Goal: Task Accomplishment & Management: Complete application form

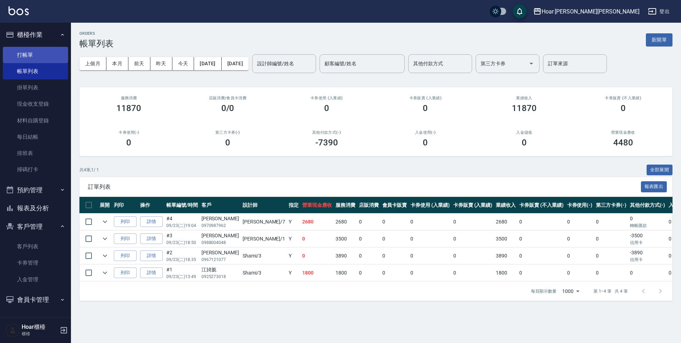
click at [44, 63] on link "打帳單" at bounding box center [35, 55] width 65 height 16
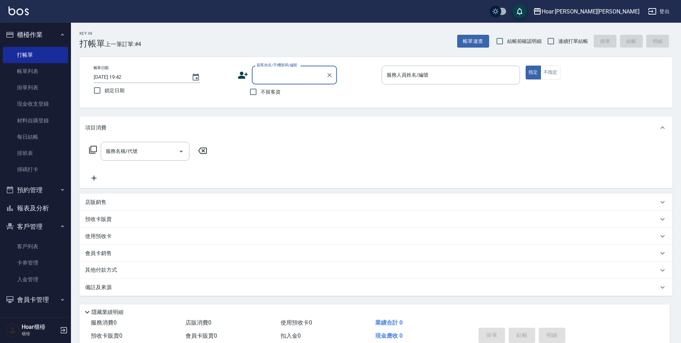
click at [286, 75] on input "顧客姓名/手機號碼/編號" at bounding box center [289, 75] width 68 height 12
type input "x"
drag, startPoint x: 283, startPoint y: 93, endPoint x: 157, endPoint y: 178, distance: 151.7
click at [283, 93] on li "[PERSON_NAME]/0953275788/" at bounding box center [294, 93] width 85 height 12
type input "[PERSON_NAME]/0953275788/"
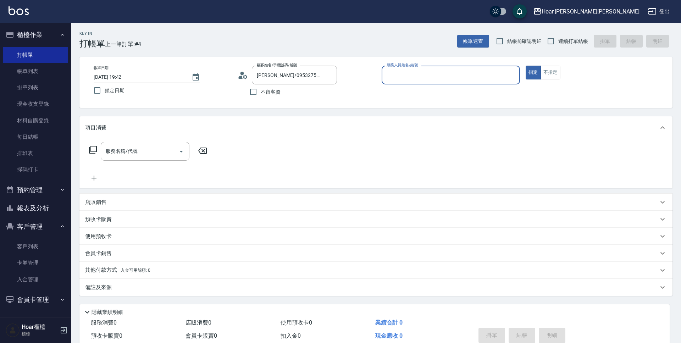
type input "RIO-2"
click at [146, 156] on input "服務名稱/代號" at bounding box center [140, 151] width 72 height 12
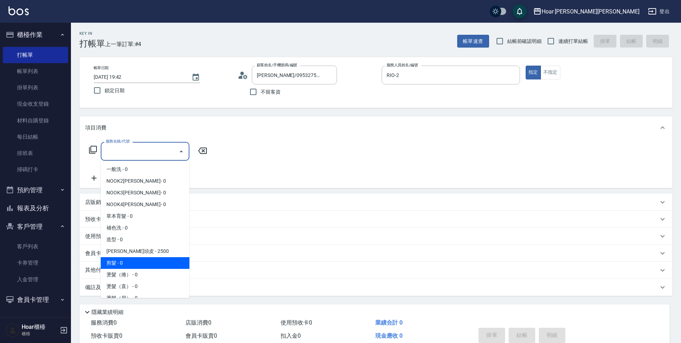
drag, startPoint x: 115, startPoint y: 259, endPoint x: 144, endPoint y: 235, distance: 37.3
click at [115, 258] on span "剪髮 - 0" at bounding box center [145, 263] width 89 height 12
type input "剪髮(201)"
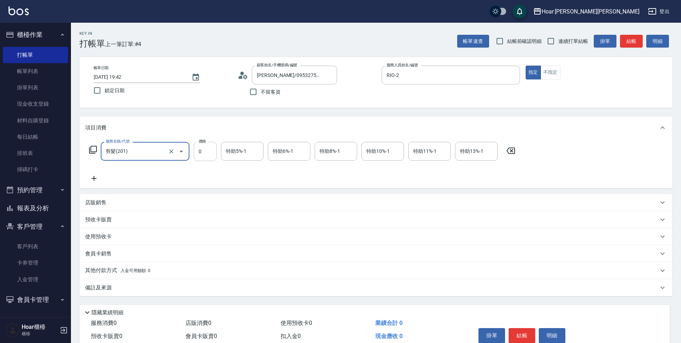
click at [205, 154] on input "0" at bounding box center [205, 151] width 23 height 19
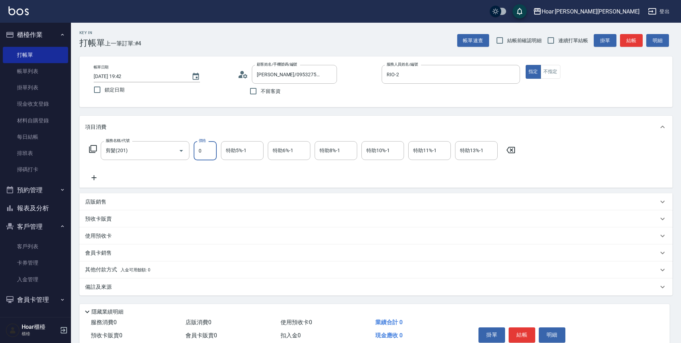
scroll to position [0, 0]
type input "800"
click at [91, 175] on icon at bounding box center [94, 178] width 18 height 9
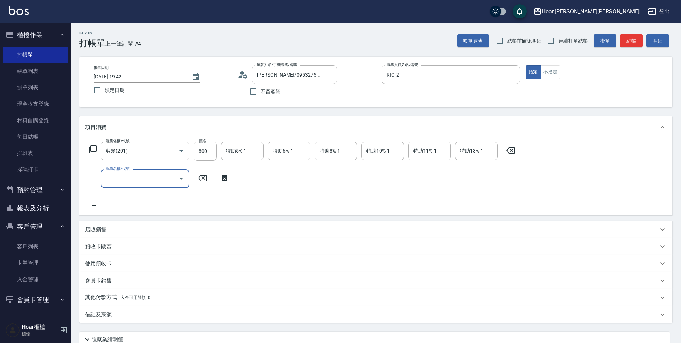
click at [146, 175] on input "服務名稱/代號" at bounding box center [140, 178] width 72 height 12
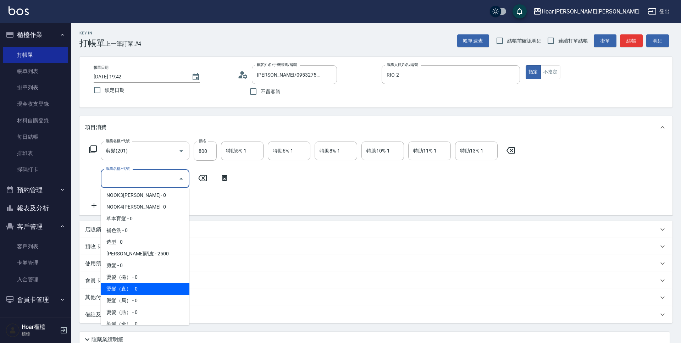
scroll to position [32, 0]
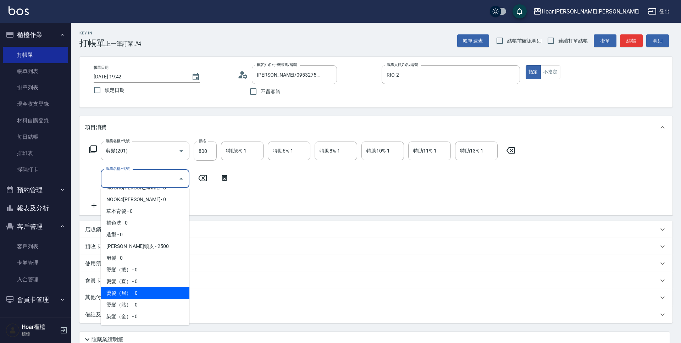
drag, startPoint x: 126, startPoint y: 293, endPoint x: 190, endPoint y: 224, distance: 93.8
click at [129, 291] on span "燙髮（局） - 0" at bounding box center [145, 293] width 89 height 12
type input "燙髮（局）(303)"
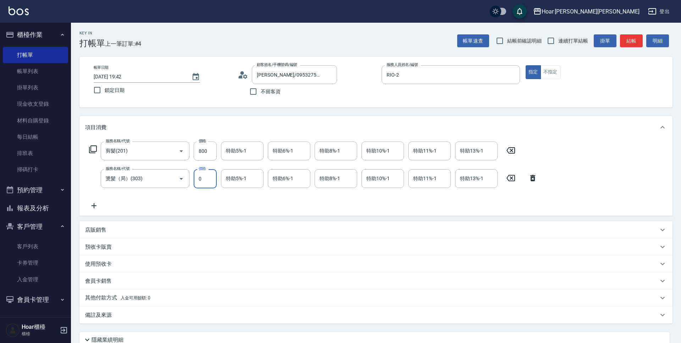
click at [209, 184] on input "0" at bounding box center [205, 178] width 23 height 19
type input "600"
drag, startPoint x: 201, startPoint y: 152, endPoint x: 205, endPoint y: 152, distance: 3.6
click at [203, 152] on input "800" at bounding box center [205, 151] width 23 height 19
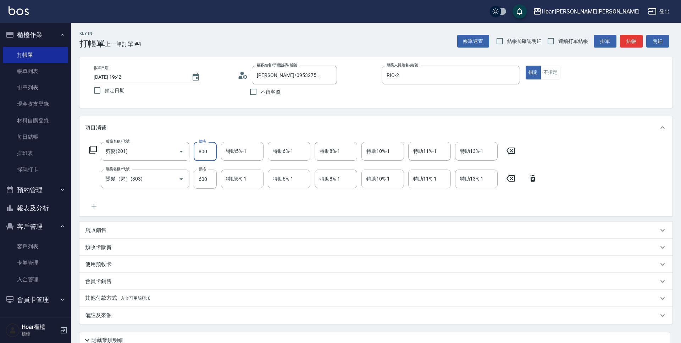
click at [202, 152] on input "800" at bounding box center [205, 151] width 23 height 19
click at [247, 200] on div "服務名稱/代號 剪髮(201) 服務名稱/代號 價格 7 價格 特助5%-1 特助5%-1 特助6%-1 特助6%-1 特助8%-1 特助8%-1 特助10%…" at bounding box center [313, 176] width 456 height 68
click at [214, 155] on input "7" at bounding box center [205, 151] width 23 height 19
type input "700"
click at [181, 195] on div "服務名稱/代號 剪髮(201) 服務名稱/代號 價格 700 價格 特助5%-1 特助5%-1 特助6%-1 特助6%-1 特助8%-1 特助8%-1 特助1…" at bounding box center [313, 176] width 456 height 68
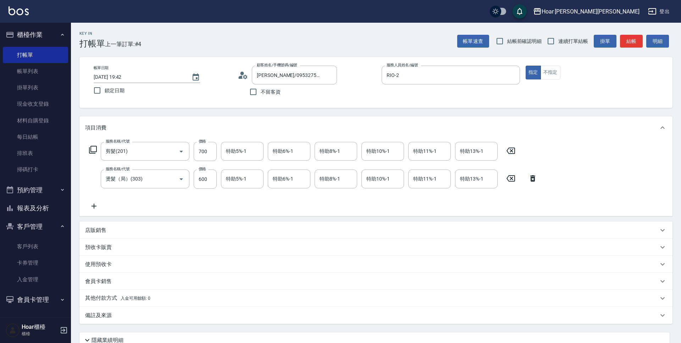
click at [94, 208] on icon at bounding box center [94, 206] width 5 height 5
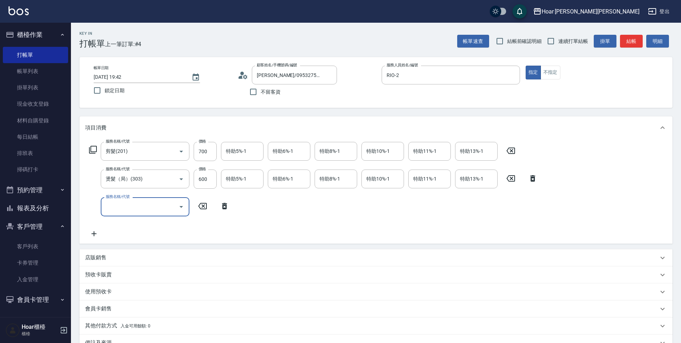
click at [120, 204] on input "服務名稱/代號" at bounding box center [140, 206] width 72 height 12
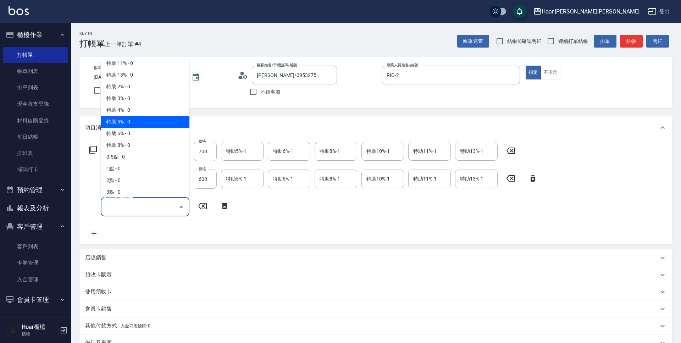
scroll to position [428, 0]
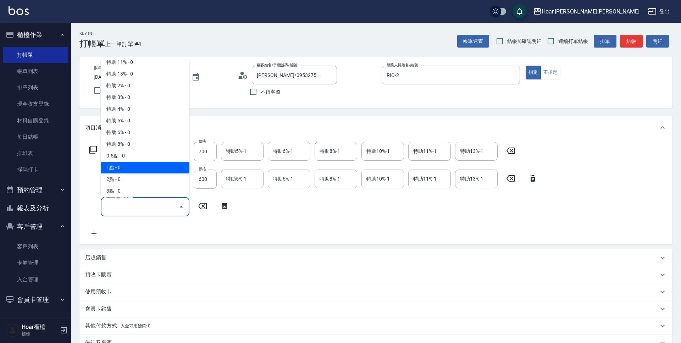
click at [128, 165] on span "1點 - 0" at bounding box center [145, 168] width 89 height 12
type input "1點(P1)"
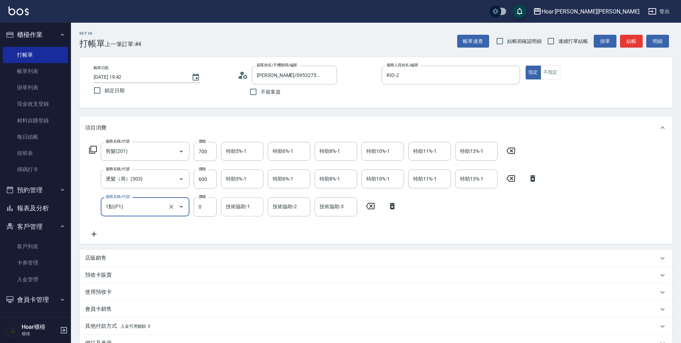
click at [228, 208] on input "技術協助-1" at bounding box center [242, 206] width 36 height 12
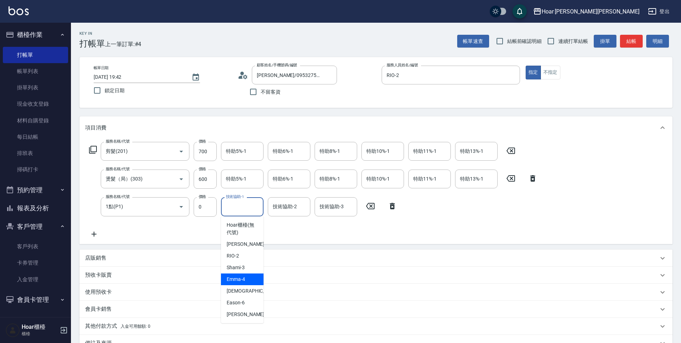
drag, startPoint x: 244, startPoint y: 276, endPoint x: 250, endPoint y: 246, distance: 31.0
click at [245, 276] on span "[PERSON_NAME] -4" at bounding box center [236, 279] width 18 height 7
type input "Emma-4"
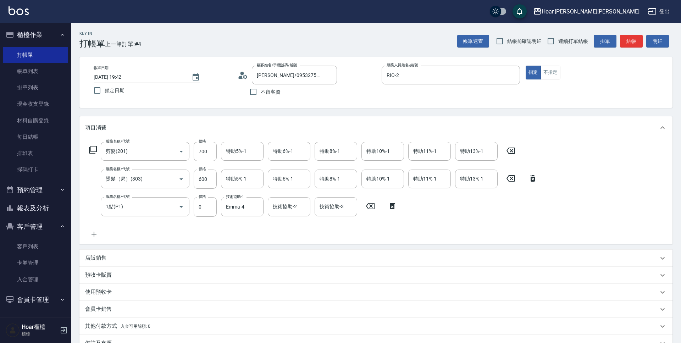
click at [256, 233] on div "服務名稱/代號 剪髮(201) 服務名稱/代號 價格 700 價格 特助5%-1 特助5%-1 特助6%-1 特助6%-1 特助8%-1 特助8%-1 特助1…" at bounding box center [313, 190] width 456 height 96
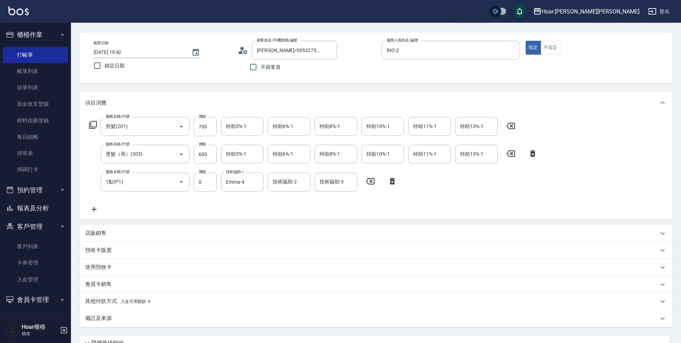
scroll to position [89, 0]
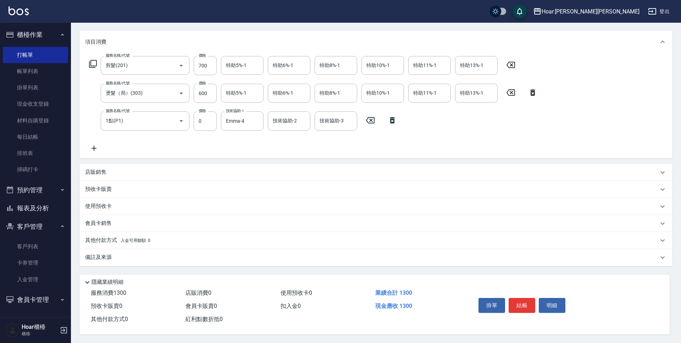
click at [517, 298] on button "結帳" at bounding box center [522, 305] width 27 height 15
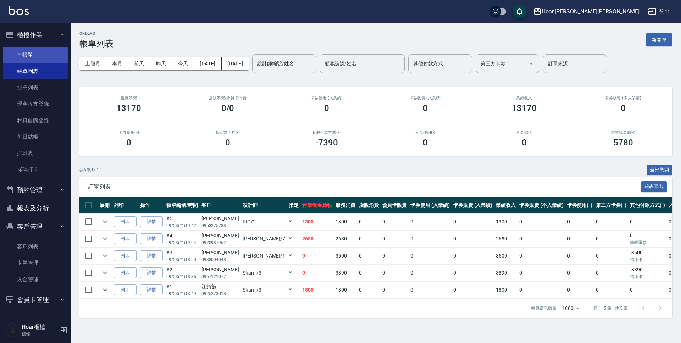
click at [40, 47] on link "打帳單" at bounding box center [35, 55] width 65 height 16
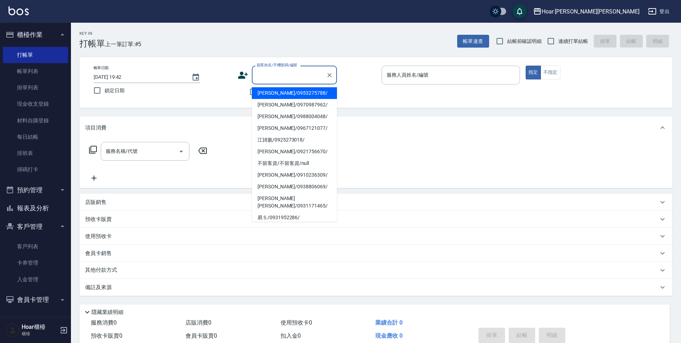
click at [256, 71] on input "顧客姓名/手機號碼/編號" at bounding box center [289, 75] width 68 height 12
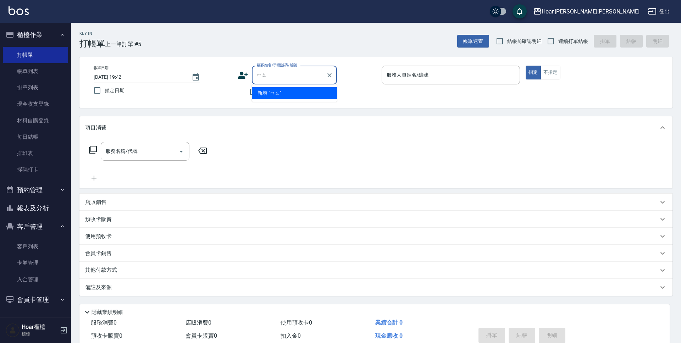
type input "ㄇ"
type input "a"
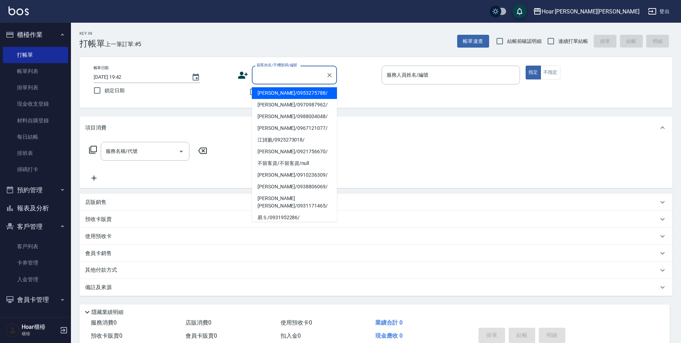
click at [243, 91] on div "不留客資" at bounding box center [287, 91] width 99 height 15
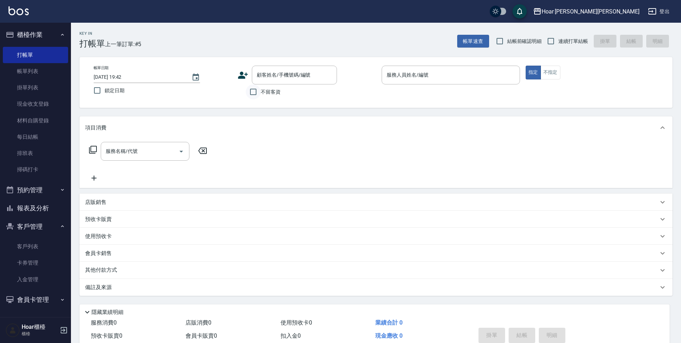
click at [258, 93] on input "不留客資" at bounding box center [253, 91] width 15 height 15
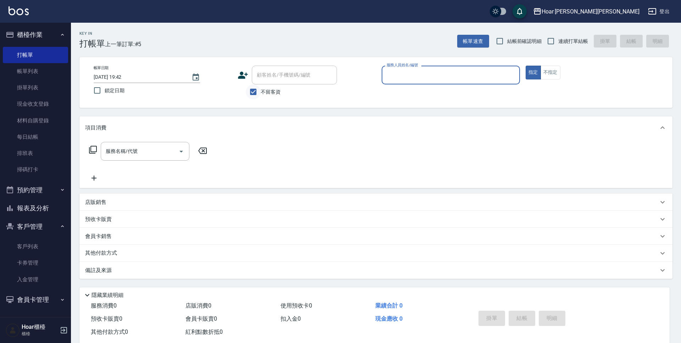
click at [258, 90] on input "不留客資" at bounding box center [253, 91] width 15 height 15
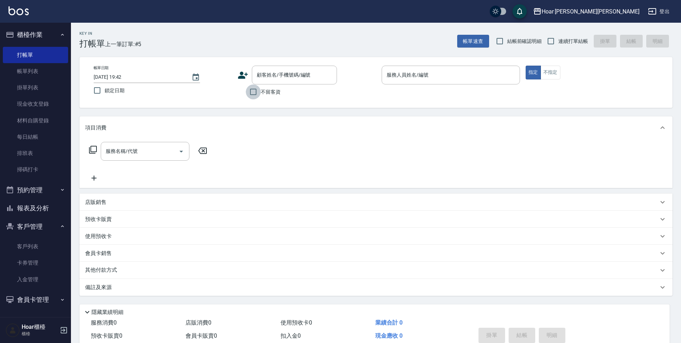
drag, startPoint x: 260, startPoint y: 93, endPoint x: 366, endPoint y: 90, distance: 106.8
click at [260, 93] on input "不留客資" at bounding box center [253, 91] width 15 height 15
checkbox input "true"
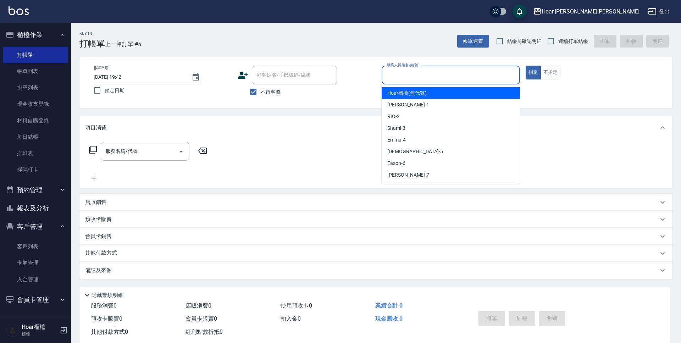
drag, startPoint x: 428, startPoint y: 76, endPoint x: 427, endPoint y: 79, distance: 4.0
click at [428, 76] on input "服務人員姓名/編號" at bounding box center [451, 75] width 132 height 12
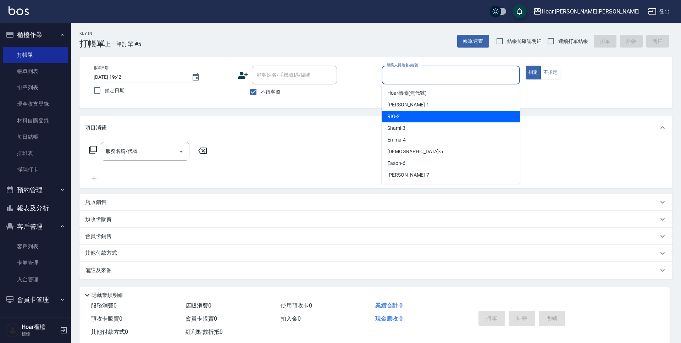
drag, startPoint x: 395, startPoint y: 117, endPoint x: 325, endPoint y: 130, distance: 71.7
click at [395, 117] on span "RIO -2" at bounding box center [393, 116] width 12 height 7
type input "RIO-2"
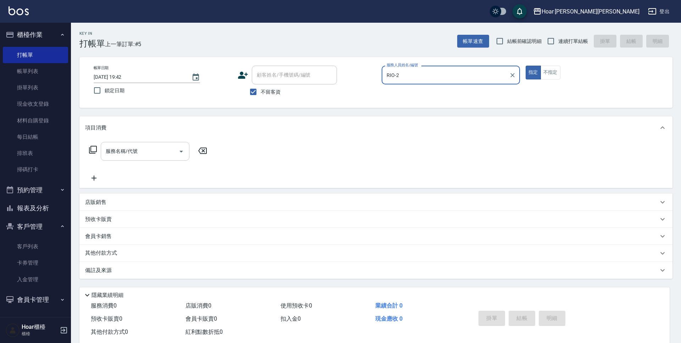
click at [150, 142] on div "服務名稱/代號" at bounding box center [145, 151] width 89 height 19
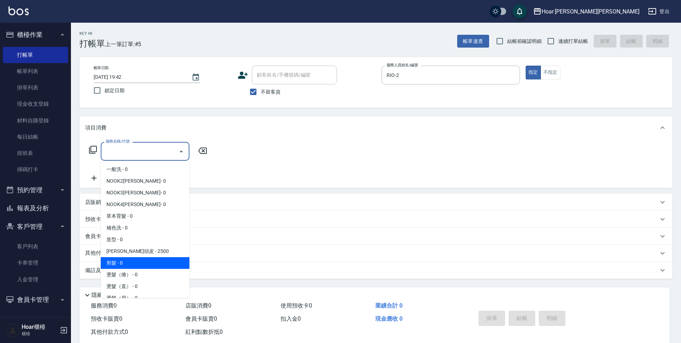
drag, startPoint x: 126, startPoint y: 261, endPoint x: 146, endPoint y: 220, distance: 45.8
click at [126, 261] on span "剪髮 - 0" at bounding box center [145, 263] width 89 height 12
type input "剪髮(201)"
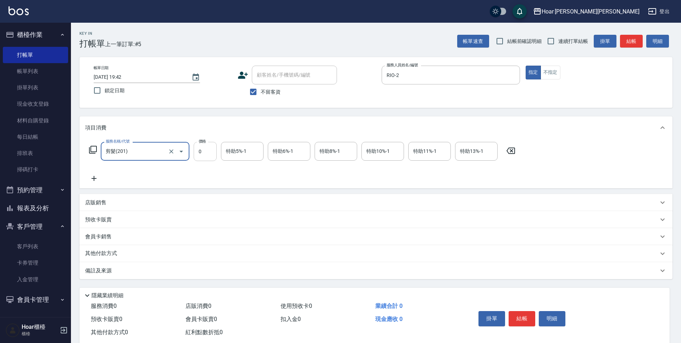
click at [211, 154] on input "0" at bounding box center [205, 151] width 23 height 19
type input "800"
click at [92, 177] on icon at bounding box center [94, 178] width 18 height 9
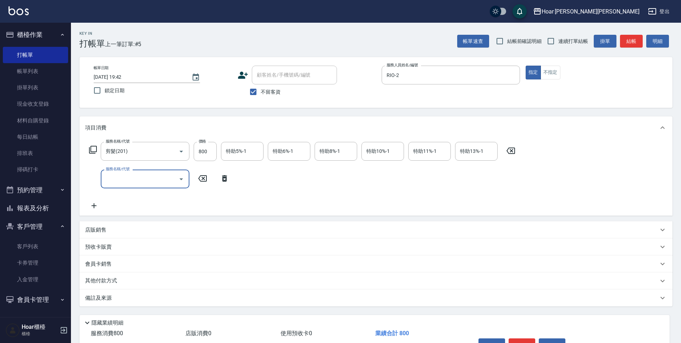
click at [131, 177] on input "服務名稱/代號" at bounding box center [140, 179] width 72 height 12
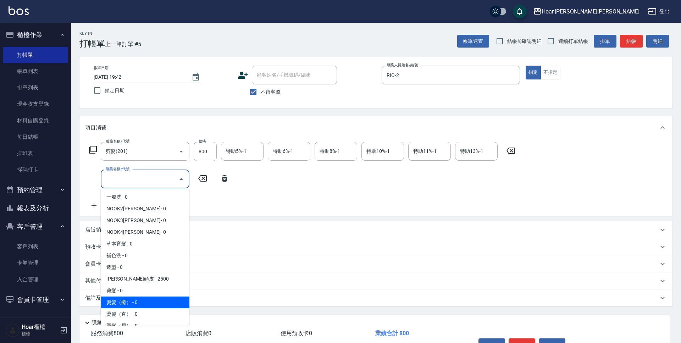
drag, startPoint x: 115, startPoint y: 302, endPoint x: 141, endPoint y: 270, distance: 41.4
click at [115, 302] on span "燙髮（捲） - 0" at bounding box center [145, 303] width 89 height 12
type input "燙髮（捲）(301)"
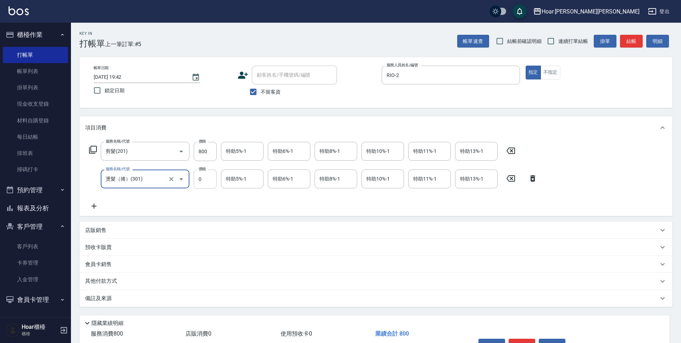
click at [204, 179] on input "0" at bounding box center [205, 179] width 23 height 19
type input "3500"
click at [86, 205] on icon at bounding box center [94, 206] width 18 height 9
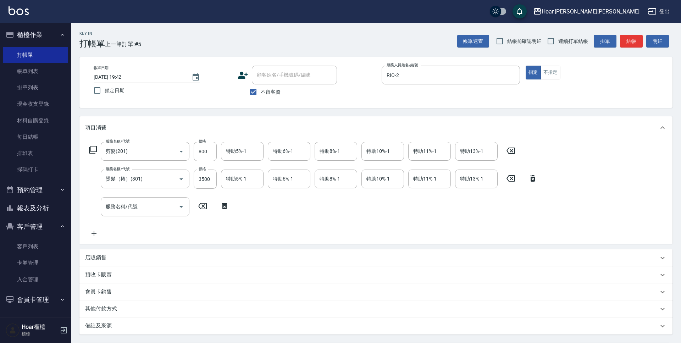
drag, startPoint x: 92, startPoint y: 205, endPoint x: 98, endPoint y: 205, distance: 6.4
click at [92, 205] on div "服務名稱/代號 服務名稱/代號" at bounding box center [159, 206] width 148 height 19
click at [143, 234] on div "服務名稱/代號 剪髮(201) 服務名稱/代號 價格 800 價格 特助5%-1 特助5%-1 特助6%-1 特助6%-1 特助8%-1 特助8%-1 特助1…" at bounding box center [313, 190] width 456 height 96
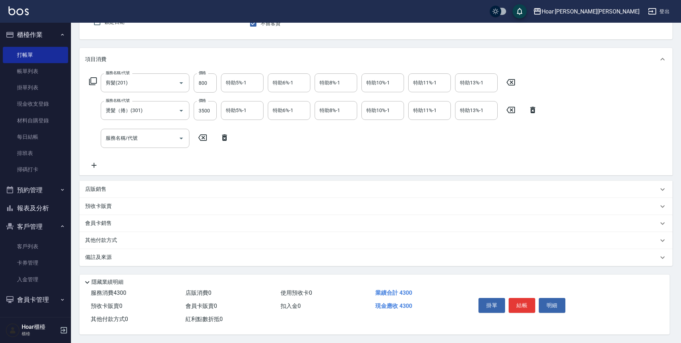
click at [118, 188] on div "店販銷售" at bounding box center [371, 189] width 573 height 7
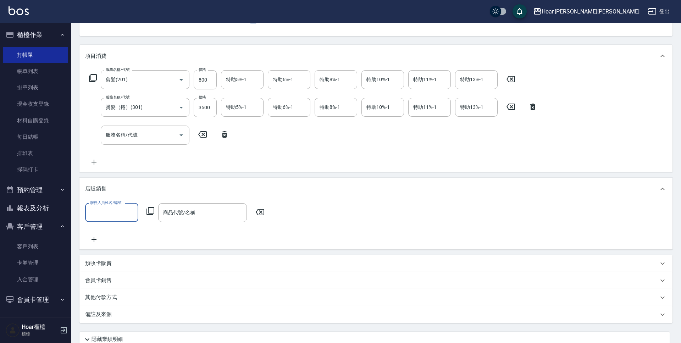
scroll to position [0, 0]
click at [128, 210] on input "服務人員姓名/編號" at bounding box center [111, 212] width 47 height 12
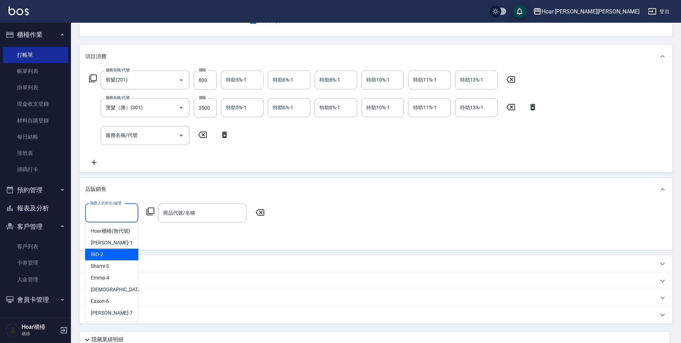
drag, startPoint x: 115, startPoint y: 255, endPoint x: 134, endPoint y: 243, distance: 22.6
click at [116, 256] on div "RIO -2" at bounding box center [111, 255] width 53 height 12
type input "RIO-2"
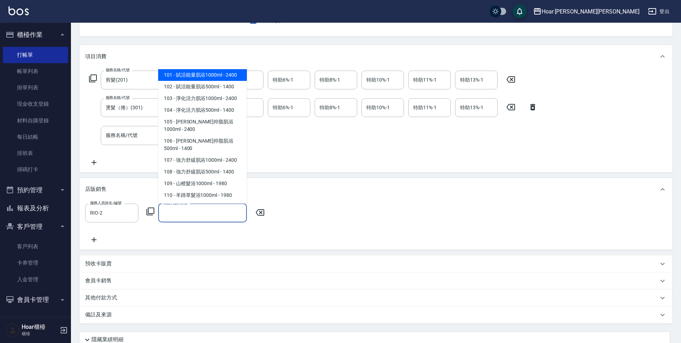
click at [178, 212] on input "商品代號/名稱" at bounding box center [202, 213] width 82 height 12
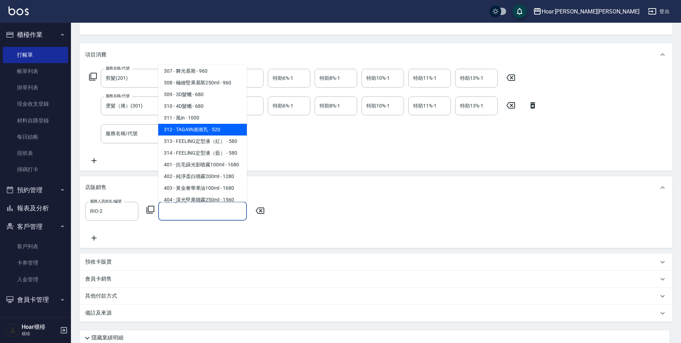
scroll to position [736, 0]
click at [187, 125] on span "312 - TAGAYA捲捲乳 - 520" at bounding box center [202, 131] width 89 height 12
type input "TAGAYA捲捲乳"
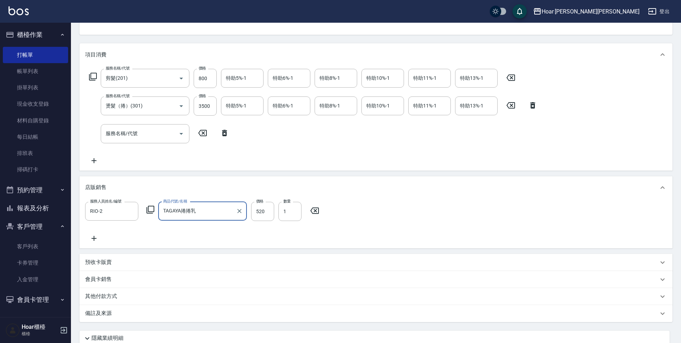
click at [233, 229] on div "服務人員姓名/編號 RIO-2 服務人員姓名/編號 商品代號/名稱 TAGAYA捲捲乳 商品代號/名稱 價格 520 價格 數量 1 數量" at bounding box center [376, 222] width 582 height 41
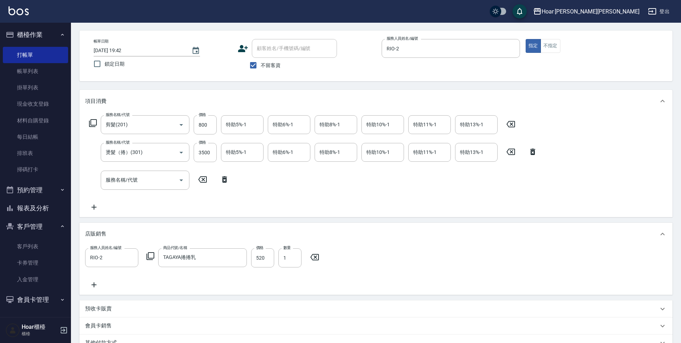
scroll to position [0, 0]
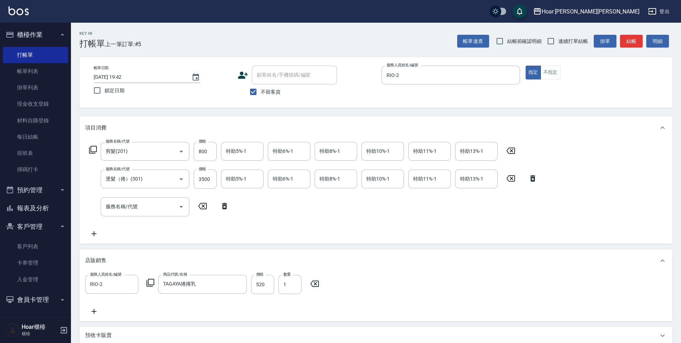
click at [200, 206] on icon at bounding box center [203, 206] width 18 height 9
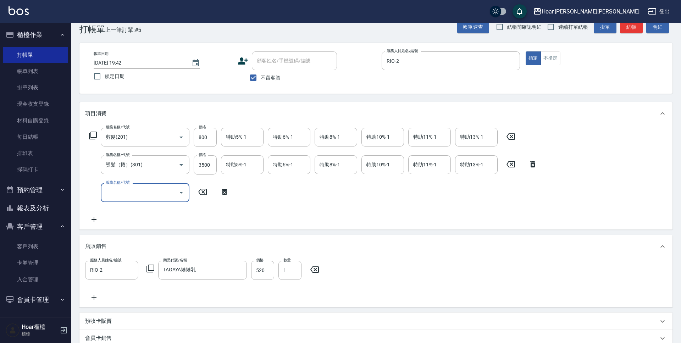
click at [203, 188] on div "服務名稱/代號 服務名稱/代號" at bounding box center [159, 192] width 148 height 19
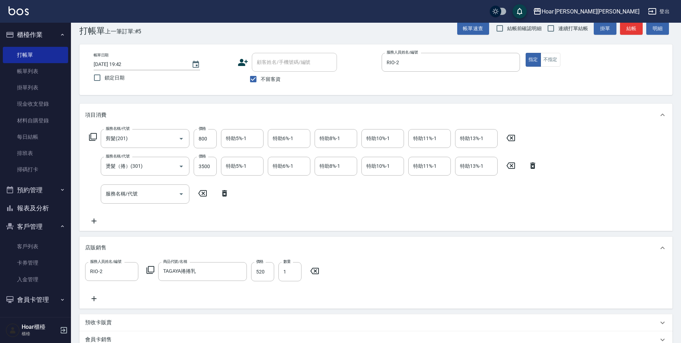
scroll to position [12, 0]
click at [338, 160] on div "特助8%-1" at bounding box center [336, 166] width 43 height 19
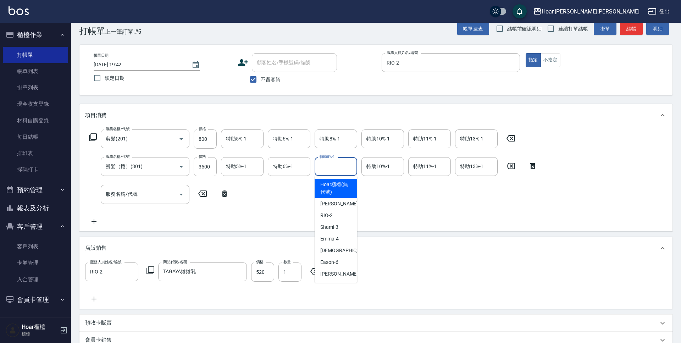
scroll to position [6, 0]
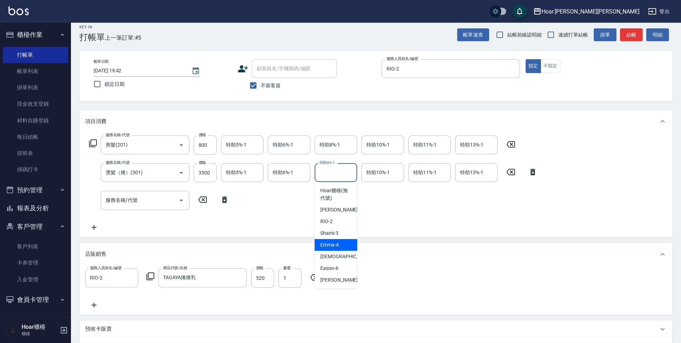
drag, startPoint x: 336, startPoint y: 242, endPoint x: 333, endPoint y: 224, distance: 18.7
click at [336, 242] on span "[PERSON_NAME] -4" at bounding box center [329, 244] width 18 height 7
type input "Emma-4"
click at [332, 213] on div "服務名稱/代號 剪髮(201) 服務名稱/代號 價格 800 價格 特助5%-1 特助5%-1 特助6%-1 特助6%-1 特助8%-1 特助8%-1 特助1…" at bounding box center [313, 183] width 456 height 96
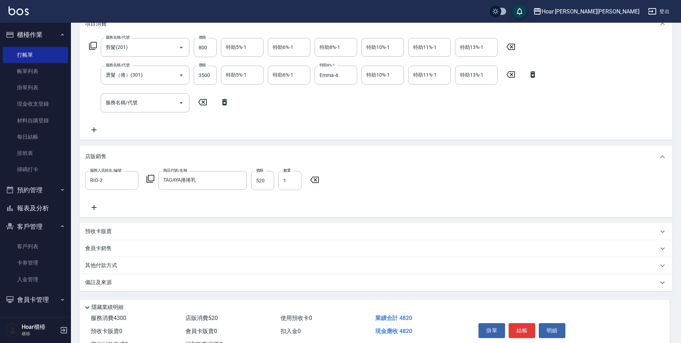
scroll to position [132, 0]
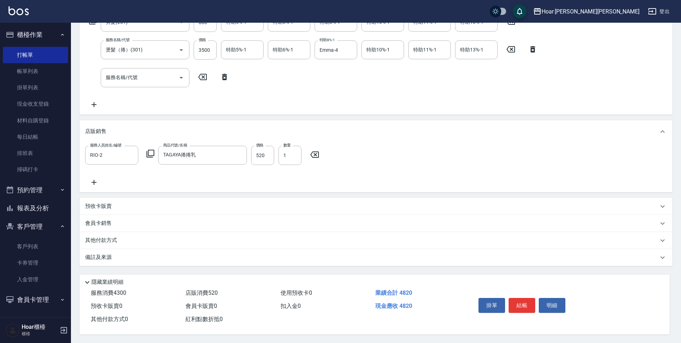
click at [129, 238] on div "其他付款方式" at bounding box center [371, 241] width 573 height 8
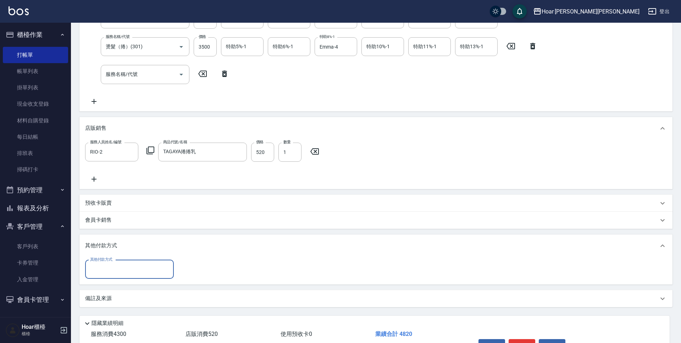
scroll to position [0, 0]
click at [117, 270] on input "其他付款方式" at bounding box center [129, 269] width 82 height 12
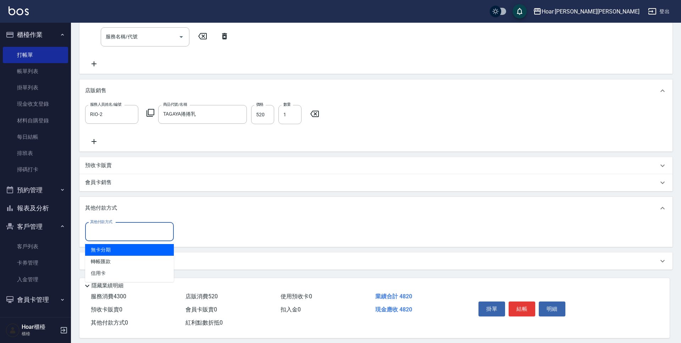
scroll to position [177, 0]
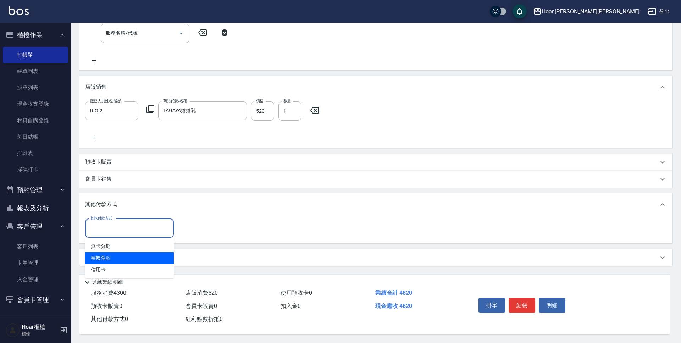
click at [116, 252] on span "轉帳匯款" at bounding box center [129, 258] width 89 height 12
type input "轉帳匯款"
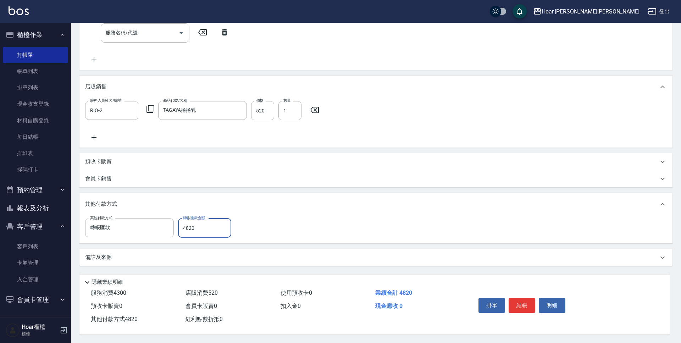
type input "4820"
click at [307, 216] on div "其他付款方式 轉帳匯款 其他付款方式 轉帳匯款金額 4820 轉帳匯款金額" at bounding box center [375, 230] width 593 height 28
click at [520, 302] on button "結帳" at bounding box center [522, 305] width 27 height 15
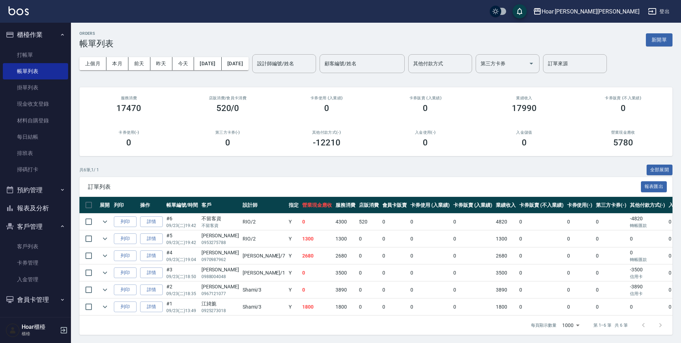
scroll to position [0, 0]
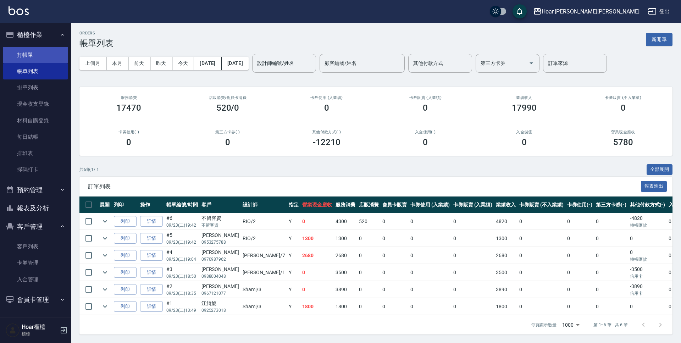
click at [52, 57] on link "打帳單" at bounding box center [35, 55] width 65 height 16
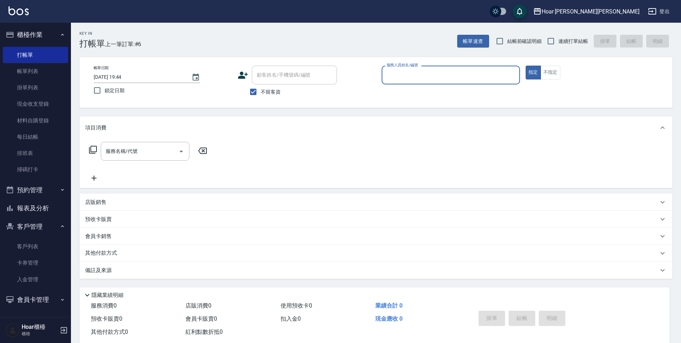
click at [271, 90] on span "不留客資" at bounding box center [271, 91] width 20 height 7
click at [261, 90] on input "不留客資" at bounding box center [253, 91] width 15 height 15
checkbox input "false"
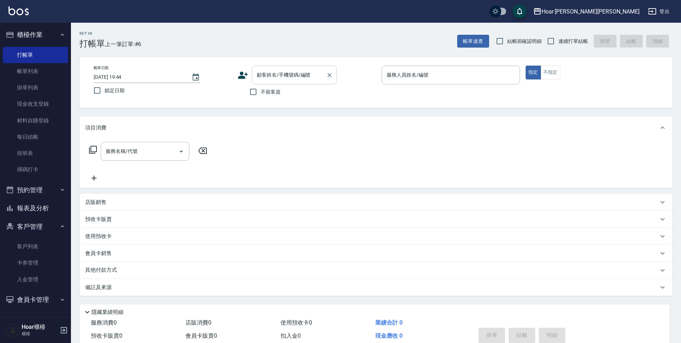
click at [279, 79] on input "顧客姓名/手機號碼/編號" at bounding box center [289, 75] width 68 height 12
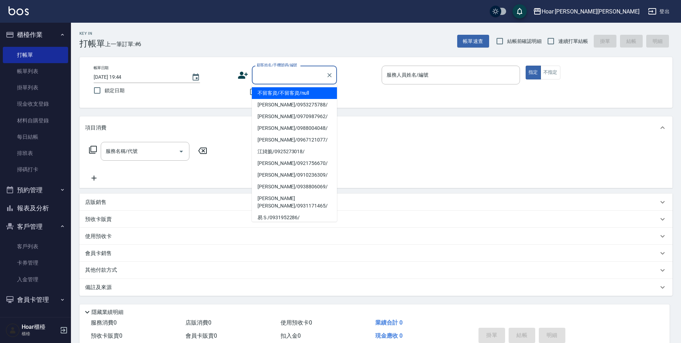
type input "8"
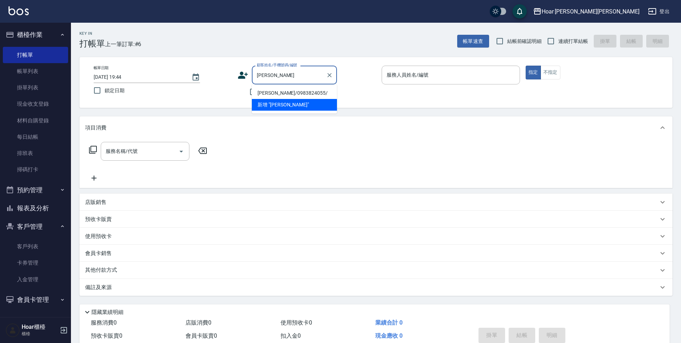
click at [271, 95] on li "[PERSON_NAME]/0983824055/" at bounding box center [294, 93] width 85 height 12
type input "[PERSON_NAME]/0983824055/"
type input "RIO-2"
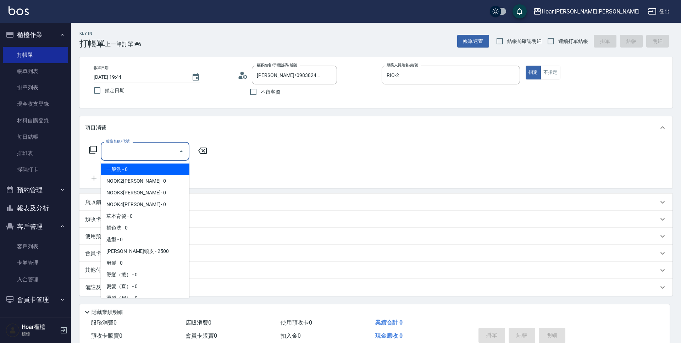
drag, startPoint x: 151, startPoint y: 152, endPoint x: 155, endPoint y: 151, distance: 3.6
click at [155, 151] on input "服務名稱/代號" at bounding box center [140, 151] width 72 height 12
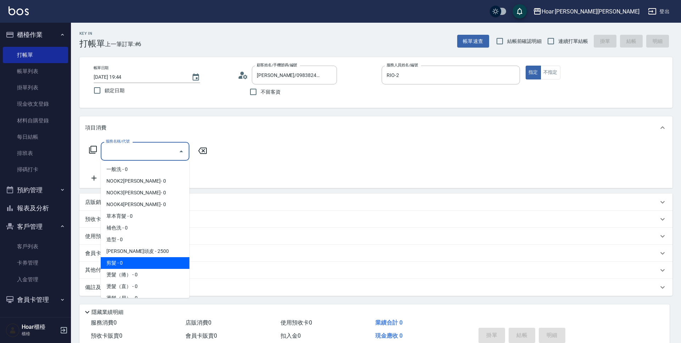
drag, startPoint x: 125, startPoint y: 262, endPoint x: 149, endPoint y: 238, distance: 34.1
click at [127, 262] on span "剪髮 - 0" at bounding box center [145, 263] width 89 height 12
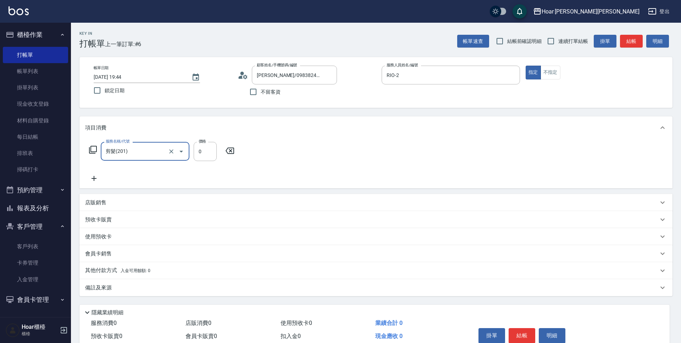
type input "剪髮(201)"
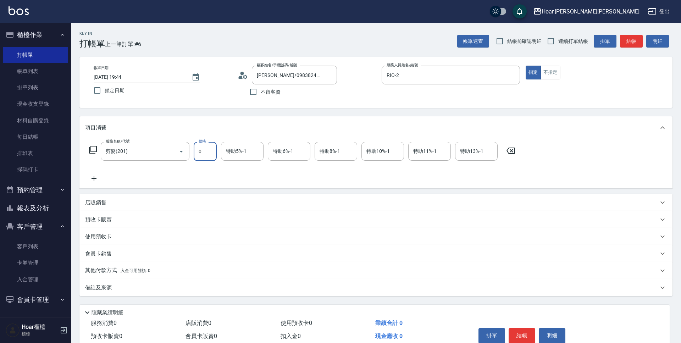
click at [215, 157] on input "0" at bounding box center [205, 151] width 23 height 19
type input "800"
click at [97, 175] on icon at bounding box center [94, 178] width 18 height 9
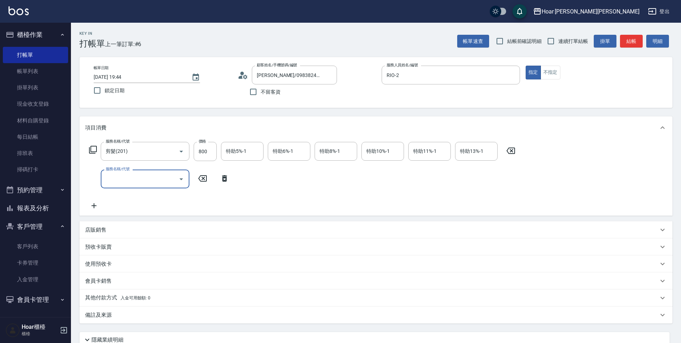
click at [141, 175] on input "服務名稱/代號" at bounding box center [140, 179] width 72 height 12
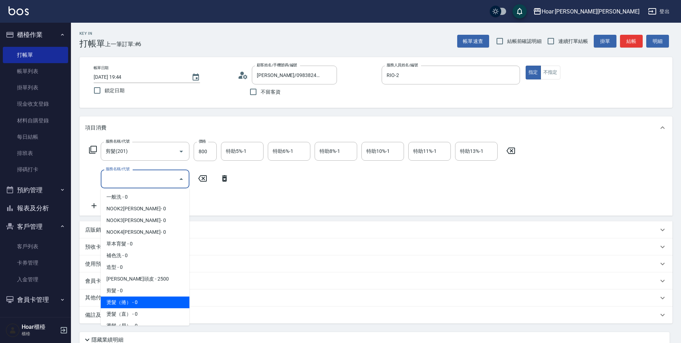
click at [133, 299] on span "燙髮（捲） - 0" at bounding box center [145, 303] width 89 height 12
type input "燙髮（捲）(301)"
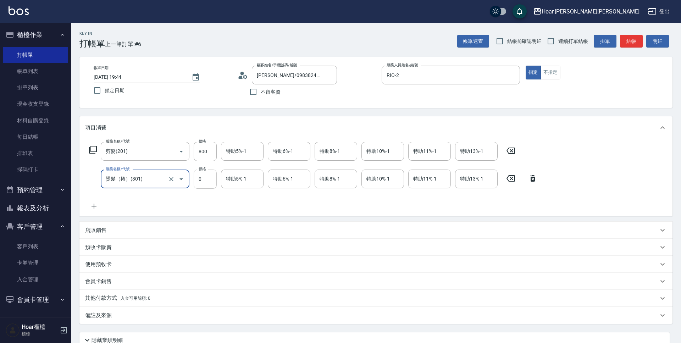
click at [205, 178] on input "0" at bounding box center [205, 179] width 23 height 19
type input "2500"
click at [218, 200] on div "服務名稱/代號 剪髮(201) 服務名稱/代號 價格 800 價格 特助5%-1 特助5%-1 特助6%-1 特助6%-1 特助8%-1 特助8%-1 特助1…" at bounding box center [313, 176] width 456 height 68
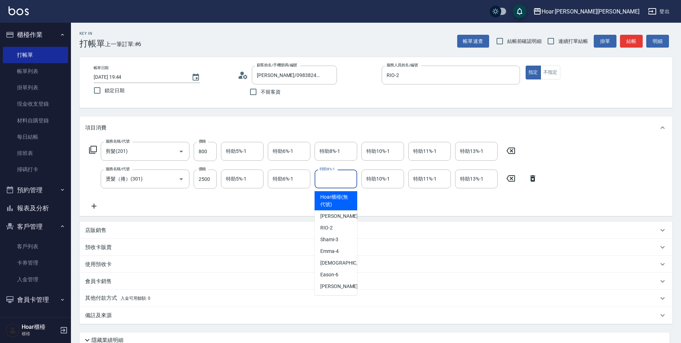
click at [337, 181] on input "特助8%-1" at bounding box center [336, 179] width 36 height 12
drag, startPoint x: 339, startPoint y: 249, endPoint x: 356, endPoint y: 233, distance: 23.6
click at [339, 249] on div "[PERSON_NAME] -4" at bounding box center [336, 251] width 43 height 12
type input "Emma-4"
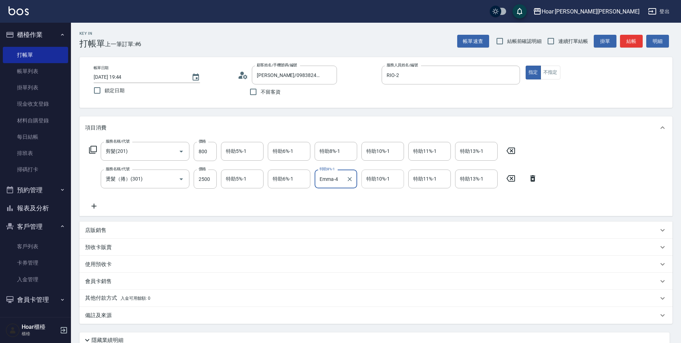
drag, startPoint x: 352, startPoint y: 178, endPoint x: 389, endPoint y: 183, distance: 37.2
click at [355, 178] on div "[PERSON_NAME]-4 特助8%-1" at bounding box center [336, 179] width 43 height 19
click at [394, 183] on input "特助10%-1" at bounding box center [383, 179] width 36 height 12
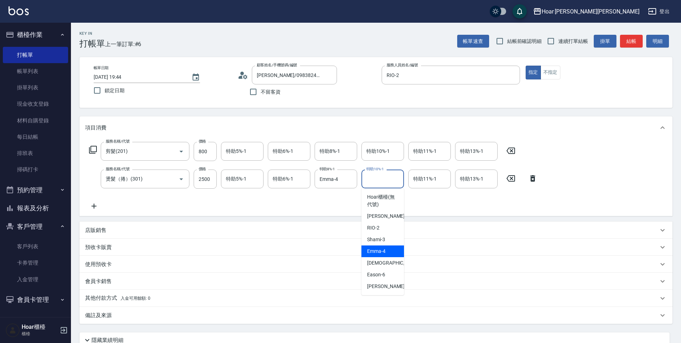
drag, startPoint x: 378, startPoint y: 252, endPoint x: 361, endPoint y: 183, distance: 71.5
click at [378, 250] on span "[PERSON_NAME] -4" at bounding box center [376, 251] width 18 height 7
type input "Emma-4"
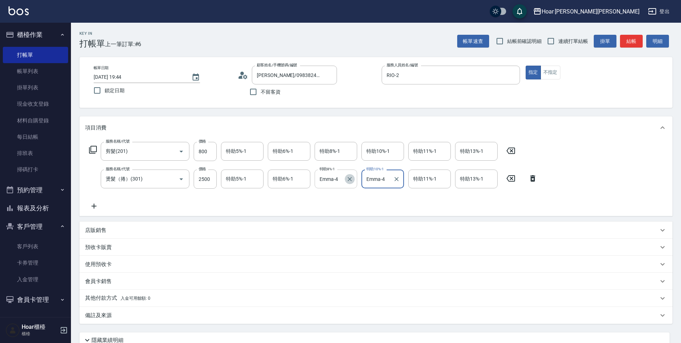
drag, startPoint x: 352, startPoint y: 178, endPoint x: 353, endPoint y: 183, distance: 4.7
click at [353, 179] on icon "Clear" at bounding box center [349, 179] width 7 height 7
click at [360, 202] on div "服務名稱/代號 剪髮(201) 服務名稱/代號 價格 800 價格 特助5%-1 特助5%-1 特助6%-1 特助6%-1 特助8%-1 特助8%-1 特助1…" at bounding box center [313, 176] width 456 height 68
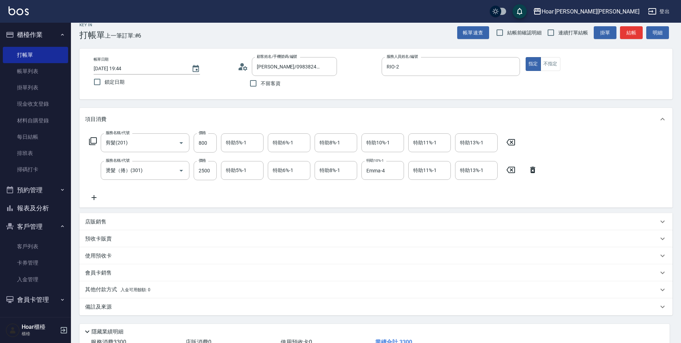
scroll to position [61, 0]
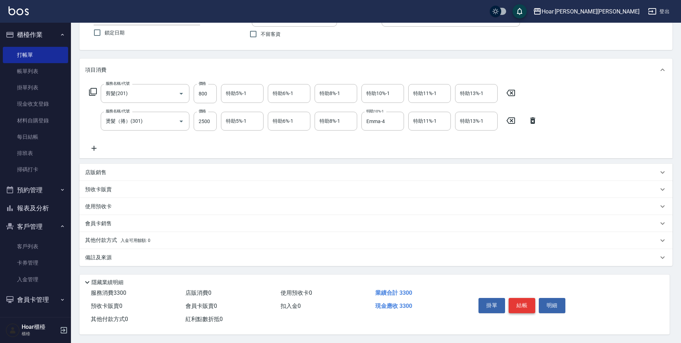
click at [524, 300] on button "結帳" at bounding box center [522, 305] width 27 height 15
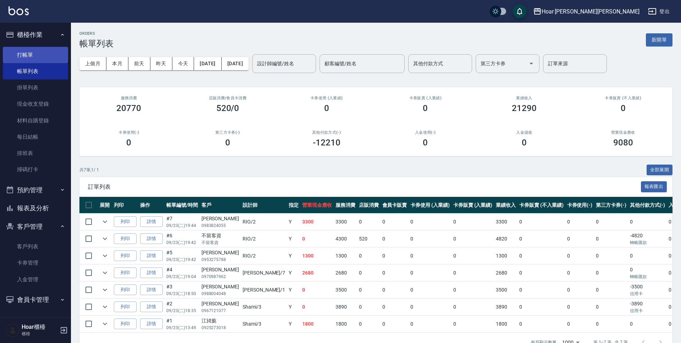
click at [31, 57] on link "打帳單" at bounding box center [35, 55] width 65 height 16
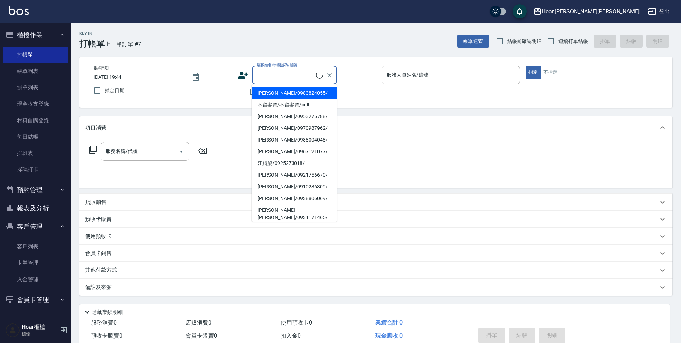
click at [285, 74] on input "顧客姓名/手機號碼/編號" at bounding box center [285, 75] width 61 height 12
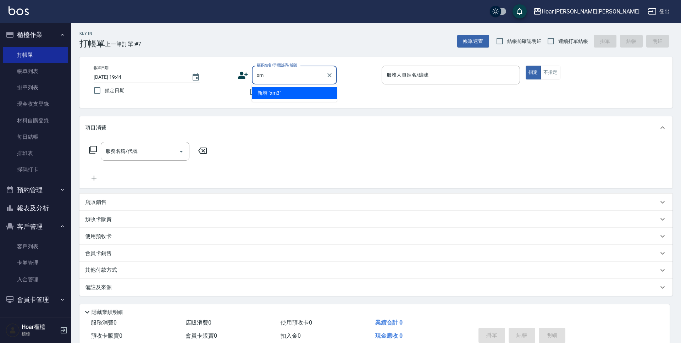
type input "x"
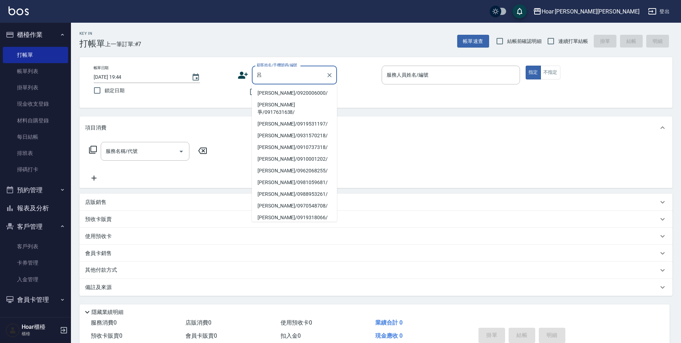
drag, startPoint x: 287, startPoint y: 89, endPoint x: 252, endPoint y: 106, distance: 38.4
click at [287, 89] on li "[PERSON_NAME]/0920006000/" at bounding box center [294, 93] width 85 height 12
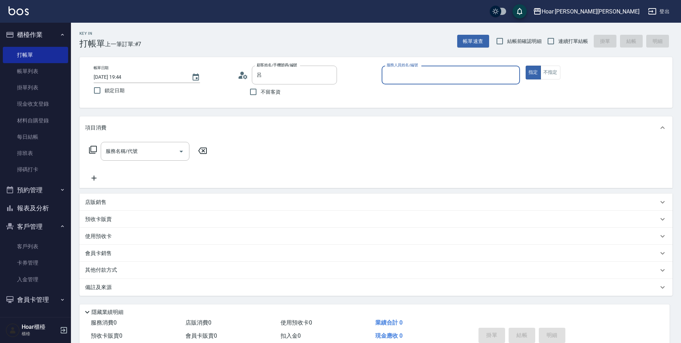
type input "[PERSON_NAME]/0920006000/"
type input "RIO-2"
click at [180, 152] on icon "Open" at bounding box center [181, 151] width 9 height 9
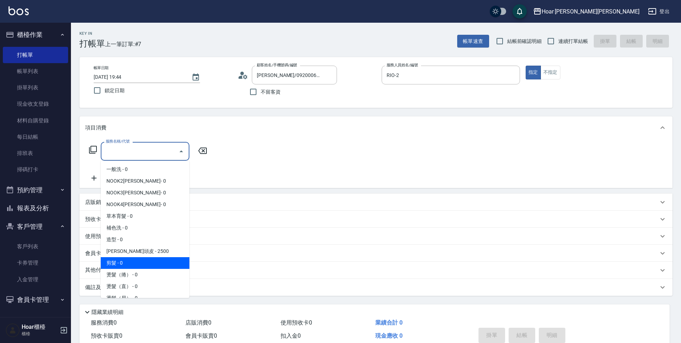
drag, startPoint x: 153, startPoint y: 258, endPoint x: 183, endPoint y: 189, distance: 75.0
click at [153, 258] on span "剪髮 - 0" at bounding box center [145, 263] width 89 height 12
type input "剪髮(201)"
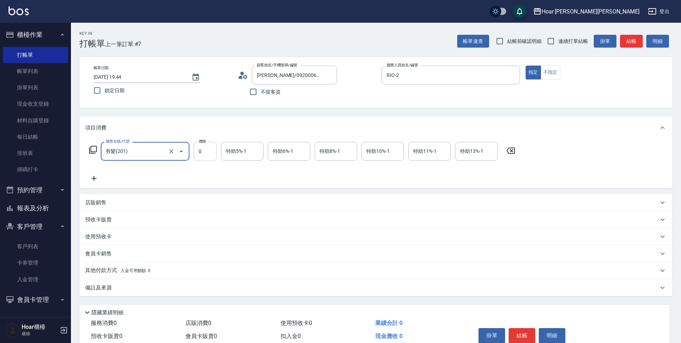
click at [202, 155] on input "0" at bounding box center [205, 151] width 23 height 19
type input "700"
click at [95, 179] on icon at bounding box center [94, 178] width 18 height 9
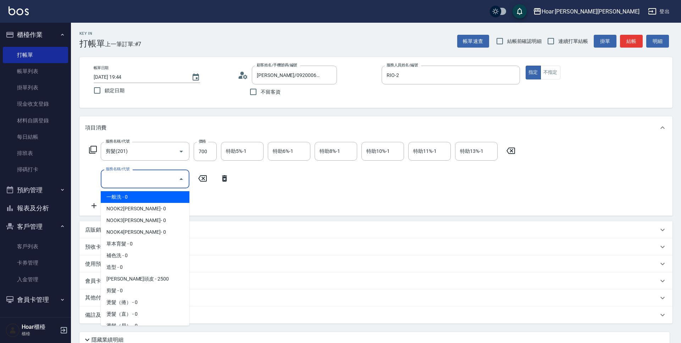
click at [124, 176] on input "服務名稱/代號" at bounding box center [140, 179] width 72 height 12
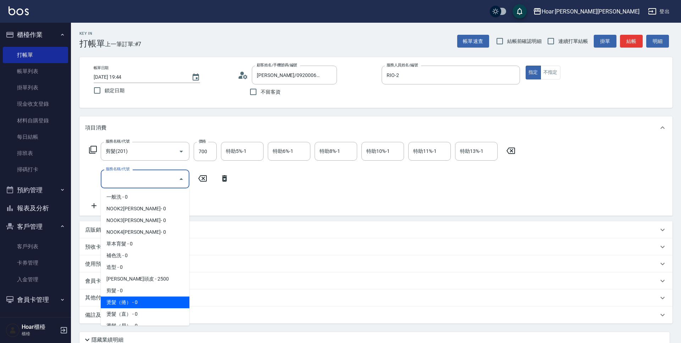
drag, startPoint x: 122, startPoint y: 297, endPoint x: 127, endPoint y: 294, distance: 5.7
click at [122, 297] on span "燙髮（捲） - 0" at bounding box center [145, 303] width 89 height 12
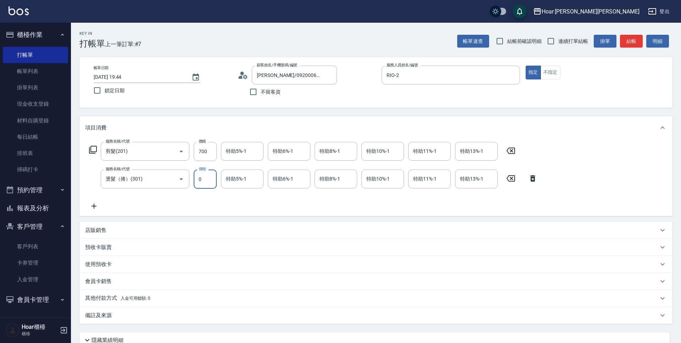
click at [205, 178] on input "0" at bounding box center [205, 179] width 23 height 19
click at [178, 179] on icon "Open" at bounding box center [181, 179] width 9 height 9
click at [181, 179] on icon "Open" at bounding box center [181, 179] width 4 height 2
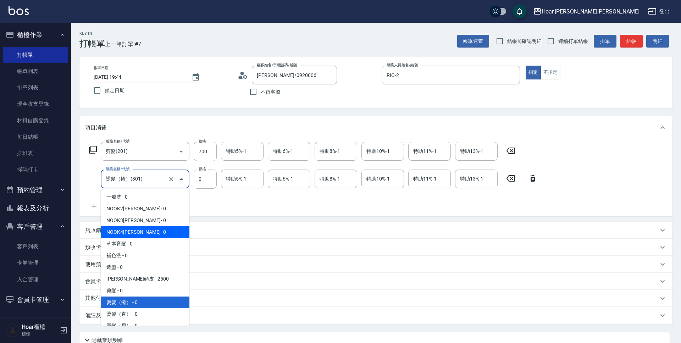
drag, startPoint x: 135, startPoint y: 228, endPoint x: 223, endPoint y: 179, distance: 101.0
click at [135, 228] on span "NOOK4[PERSON_NAME]- 0" at bounding box center [145, 232] width 89 height 12
type input "NOOK4道(104)"
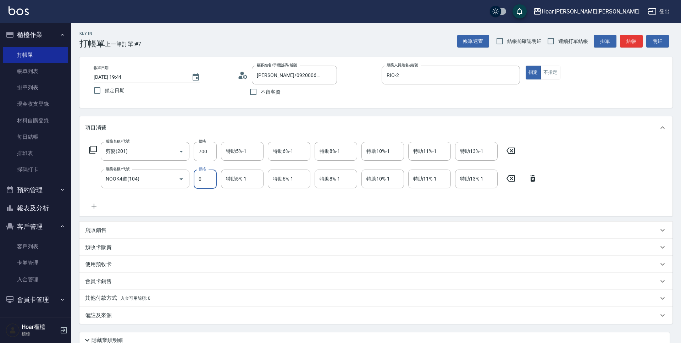
click at [215, 180] on input "0" at bounding box center [205, 179] width 23 height 19
type input "1300"
click at [230, 200] on div "服務名稱/代號 剪髮(201) 服務名稱/代號 價格 700 價格 特助5%-1 特助5%-1 特助6%-1 特助6%-1 特助8%-1 特助8%-1 特助1…" at bounding box center [313, 176] width 456 height 68
click at [99, 205] on icon at bounding box center [94, 206] width 18 height 9
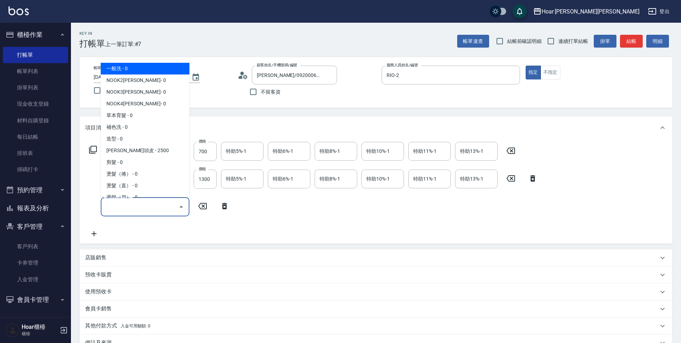
click at [132, 205] on input "服務名稱/代號" at bounding box center [140, 206] width 72 height 12
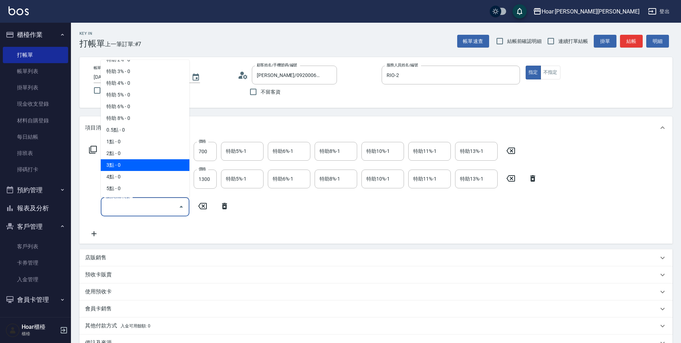
scroll to position [89, 0]
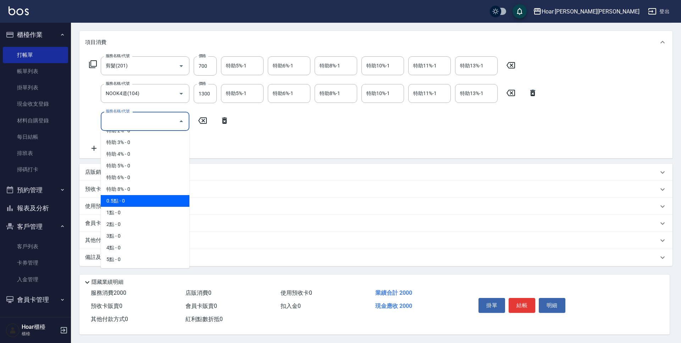
click at [122, 198] on span "0.5點 - 0" at bounding box center [145, 201] width 89 height 12
type input "0.5點(P05)"
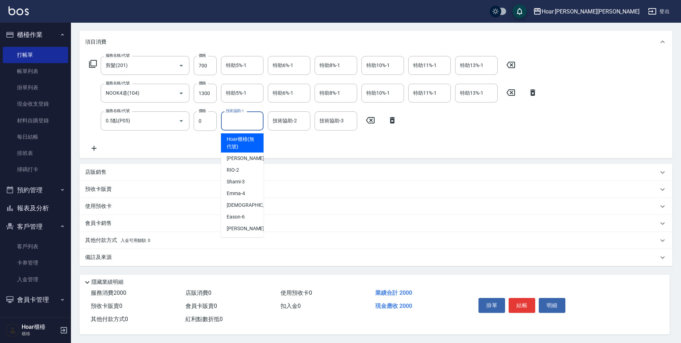
click at [249, 119] on input "技術協助-1" at bounding box center [242, 121] width 36 height 12
click at [244, 188] on div "[PERSON_NAME] -4" at bounding box center [242, 194] width 43 height 12
type input "Emma-4"
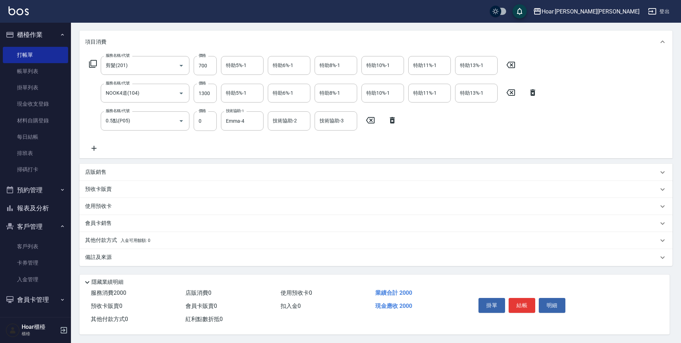
drag, startPoint x: 271, startPoint y: 135, endPoint x: 266, endPoint y: 138, distance: 6.5
click at [271, 135] on div "服務名稱/代號 剪髮(201) 服務名稱/代號 價格 700 價格 特助5%-1 特助5%-1 特助6%-1 特助6%-1 特助8%-1 特助8%-1 特助1…" at bounding box center [313, 104] width 456 height 96
click at [116, 237] on p "其他付款方式 入金可用餘額: 0" at bounding box center [117, 241] width 65 height 8
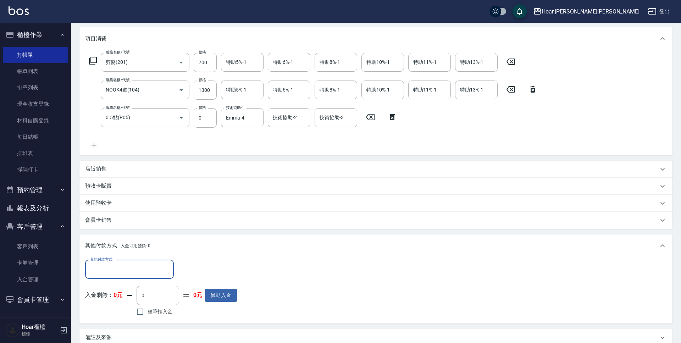
scroll to position [0, 0]
click at [128, 267] on input "其他付款方式" at bounding box center [129, 269] width 82 height 12
drag, startPoint x: 111, startPoint y: 299, endPoint x: 196, endPoint y: 287, distance: 86.7
click at [120, 297] on span "轉帳匯款" at bounding box center [129, 299] width 89 height 12
type input "轉帳匯款"
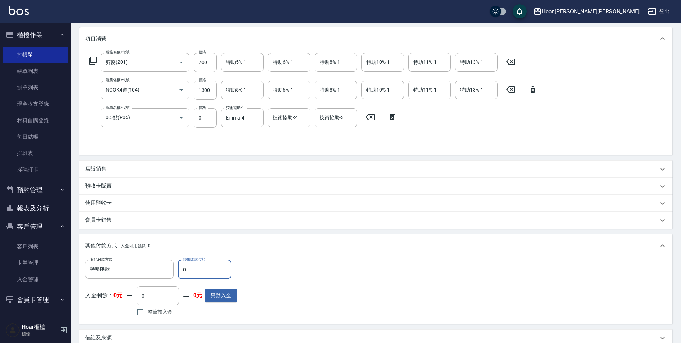
click at [199, 272] on input "0" at bounding box center [204, 269] width 53 height 19
type input "2000"
click at [294, 274] on div "其他付款方式 轉帳匯款 其他付款方式 轉帳匯款金額 2000 轉帳匯款金額 入金剩餘： 0元 0 ​ 整筆扣入金 0元 異動入金" at bounding box center [376, 289] width 582 height 58
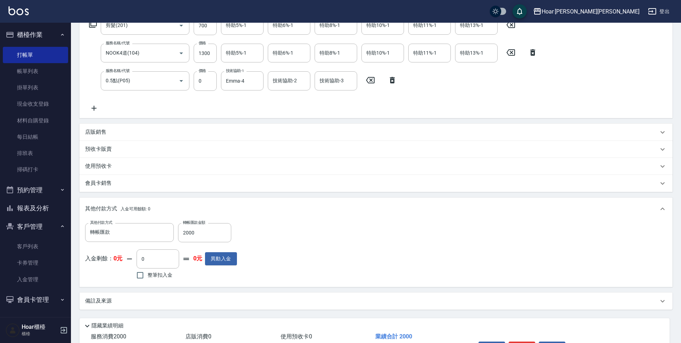
scroll to position [173, 0]
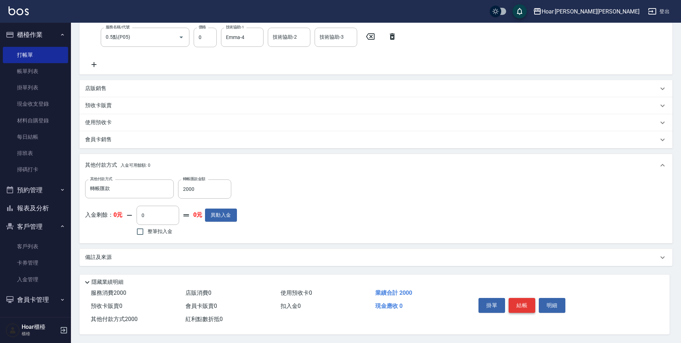
click at [520, 301] on button "結帳" at bounding box center [522, 305] width 27 height 15
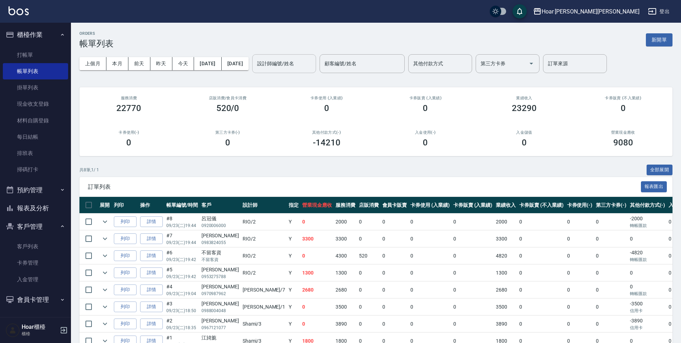
click at [295, 62] on input "設計師編號/姓名" at bounding box center [283, 63] width 57 height 12
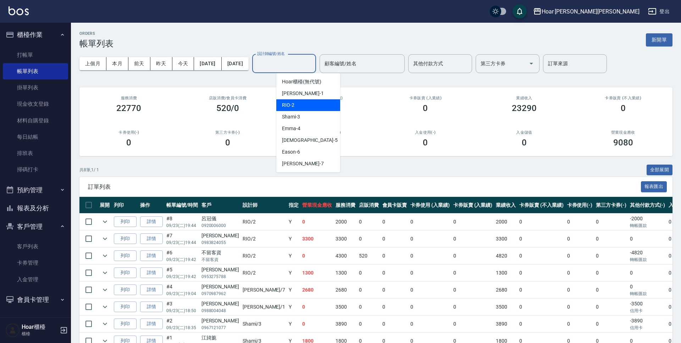
click at [302, 101] on div "RIO -2" at bounding box center [308, 105] width 64 height 12
type input "RIO-2"
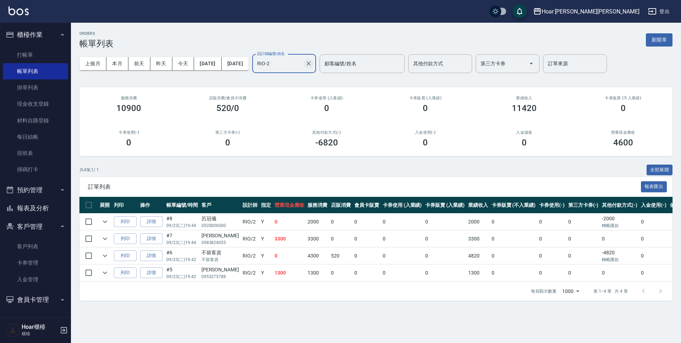
click at [311, 64] on icon "Clear" at bounding box center [308, 63] width 4 height 4
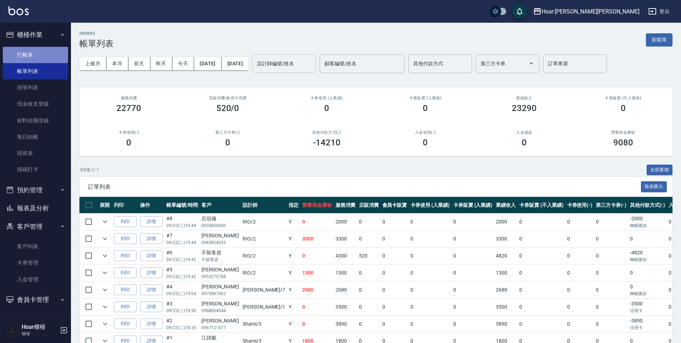
click at [29, 54] on link "打帳單" at bounding box center [35, 55] width 65 height 16
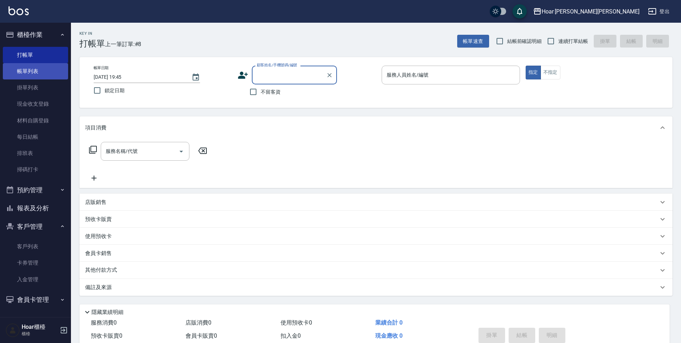
click at [18, 68] on link "帳單列表" at bounding box center [35, 71] width 65 height 16
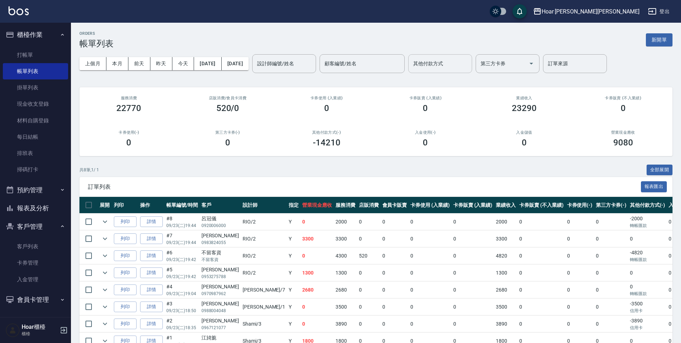
drag, startPoint x: 444, startPoint y: 64, endPoint x: 442, endPoint y: 72, distance: 7.7
click at [444, 65] on input "其他付款方式" at bounding box center [439, 63] width 57 height 12
click at [444, 106] on span "信用卡" at bounding box center [464, 105] width 64 height 12
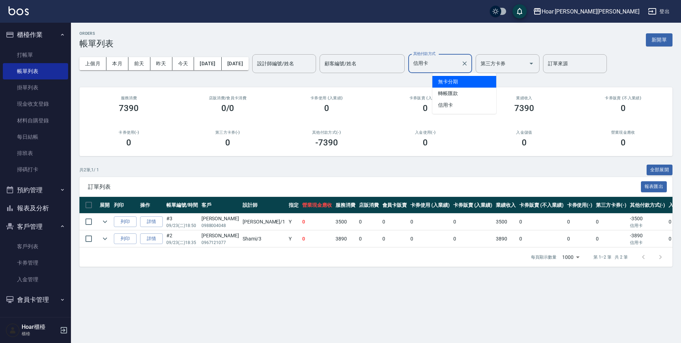
click at [458, 63] on input "信用卡" at bounding box center [434, 63] width 47 height 12
click at [461, 97] on span "轉帳匯款" at bounding box center [464, 94] width 64 height 12
type input "轉帳匯款"
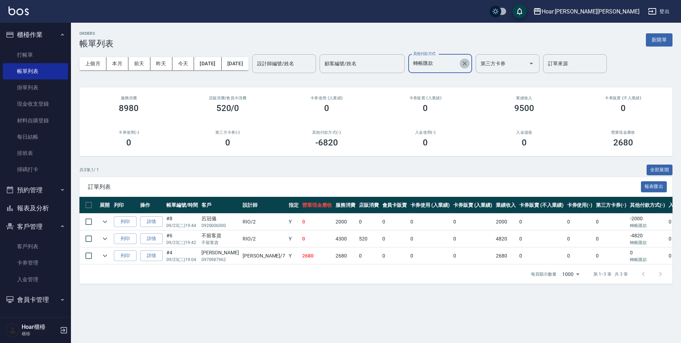
click at [468, 64] on icon "Clear" at bounding box center [464, 63] width 7 height 7
